Goal: Check status: Check status

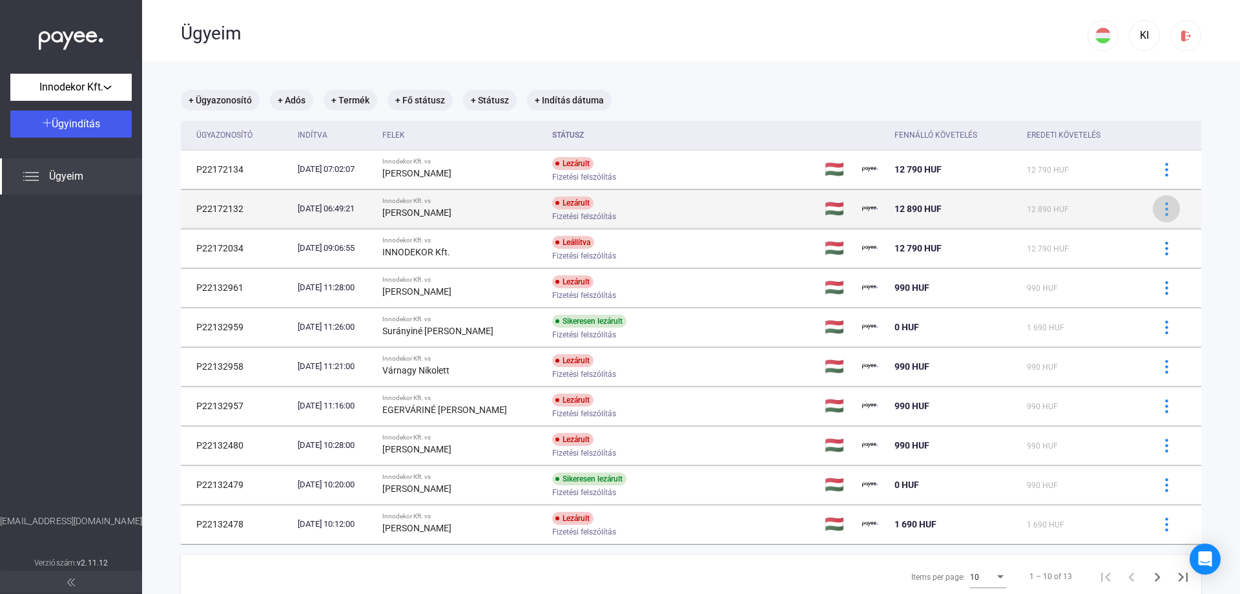
click at [1160, 205] on img at bounding box center [1167, 209] width 14 height 14
click at [1157, 205] on div at bounding box center [620, 297] width 1240 height 594
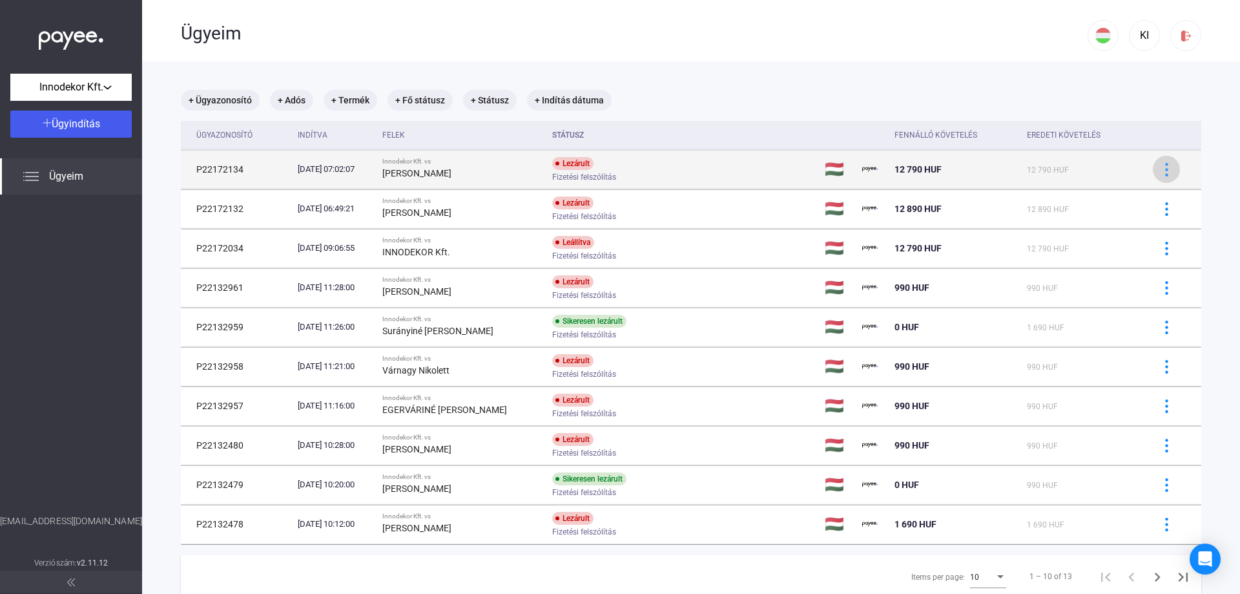
click at [1160, 171] on img at bounding box center [1167, 170] width 14 height 14
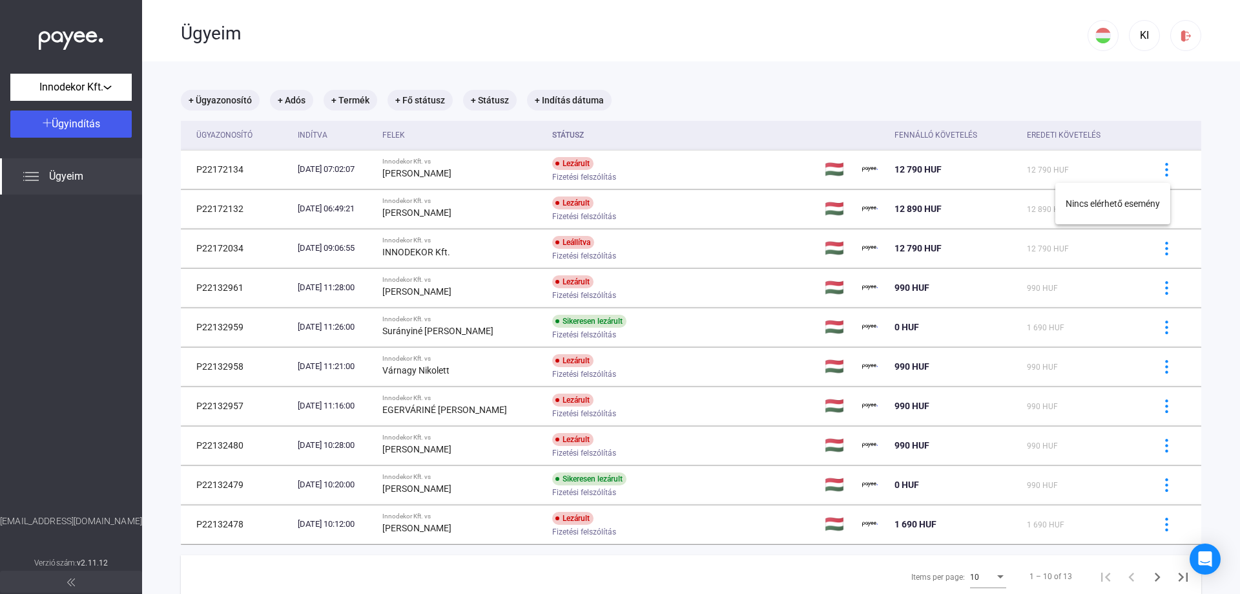
click at [1159, 171] on div at bounding box center [620, 297] width 1240 height 594
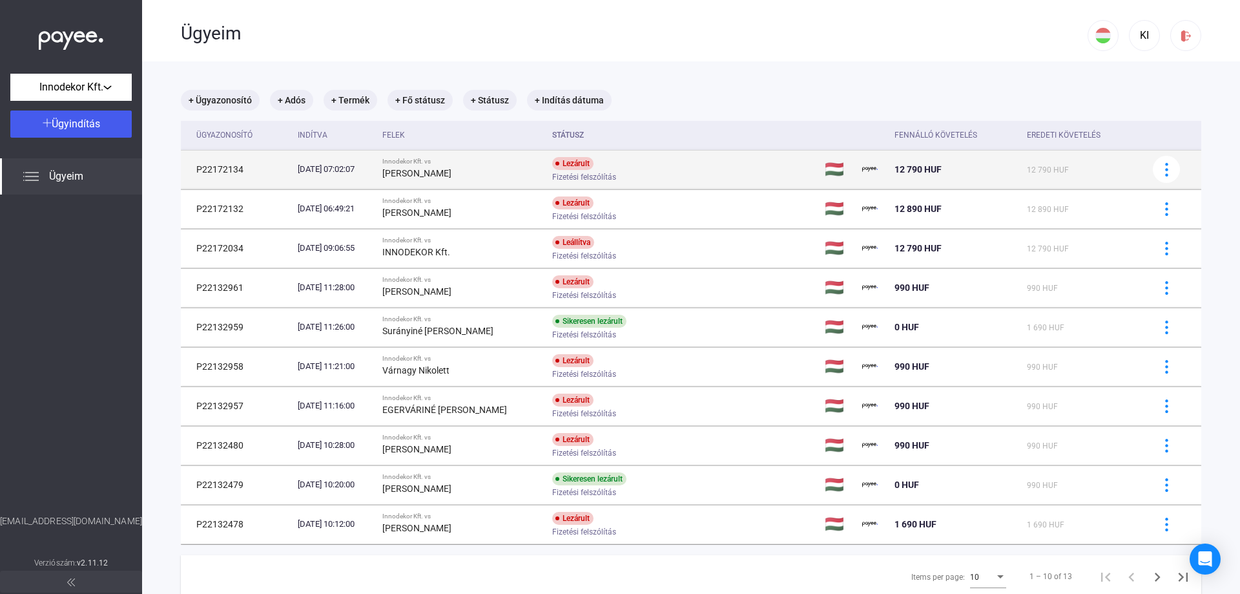
click at [452, 173] on strong "[PERSON_NAME]" at bounding box center [416, 173] width 69 height 10
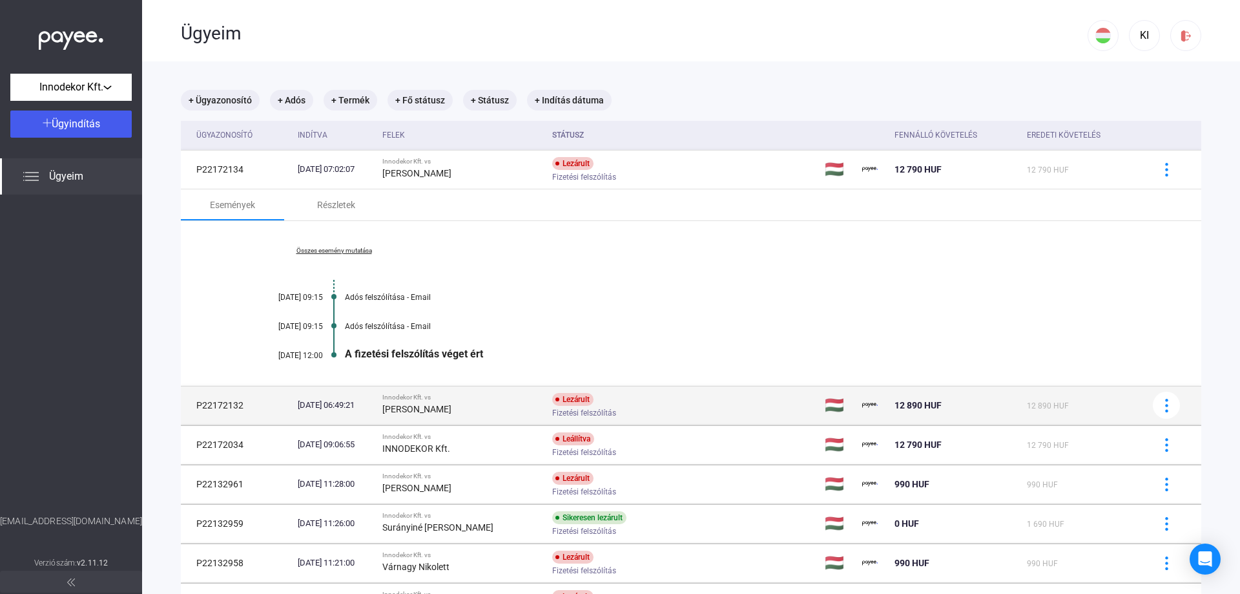
click at [507, 414] on div "[PERSON_NAME]" at bounding box center [462, 409] width 160 height 16
